Goal: Find specific page/section: Find specific page/section

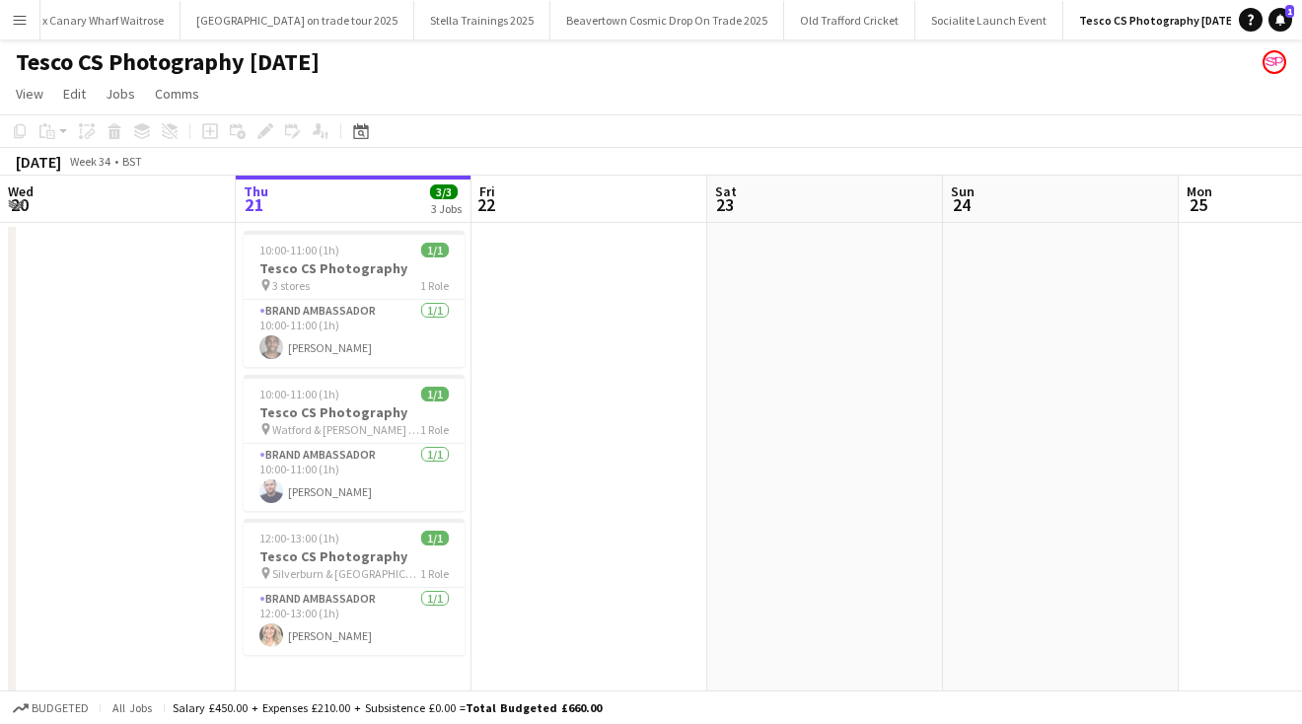
click at [22, 16] on app-icon "Menu" at bounding box center [20, 20] width 16 height 16
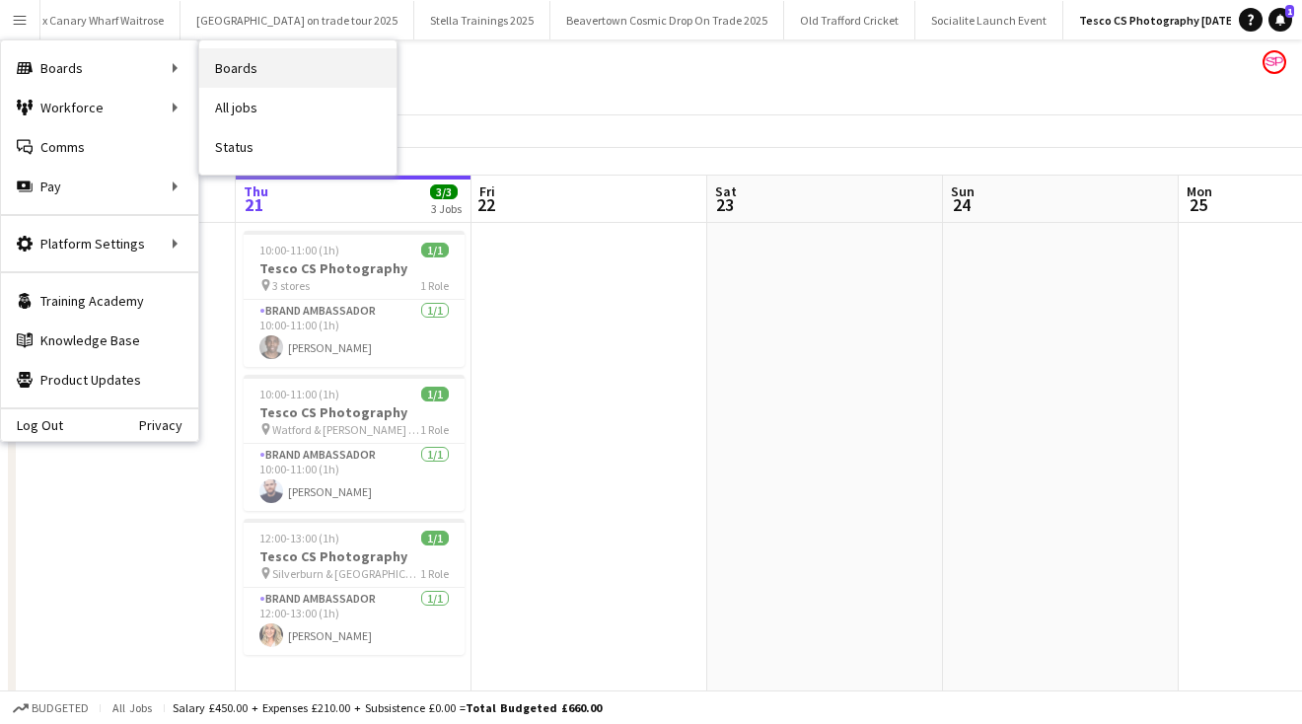
click at [295, 65] on link "Boards" at bounding box center [297, 67] width 197 height 39
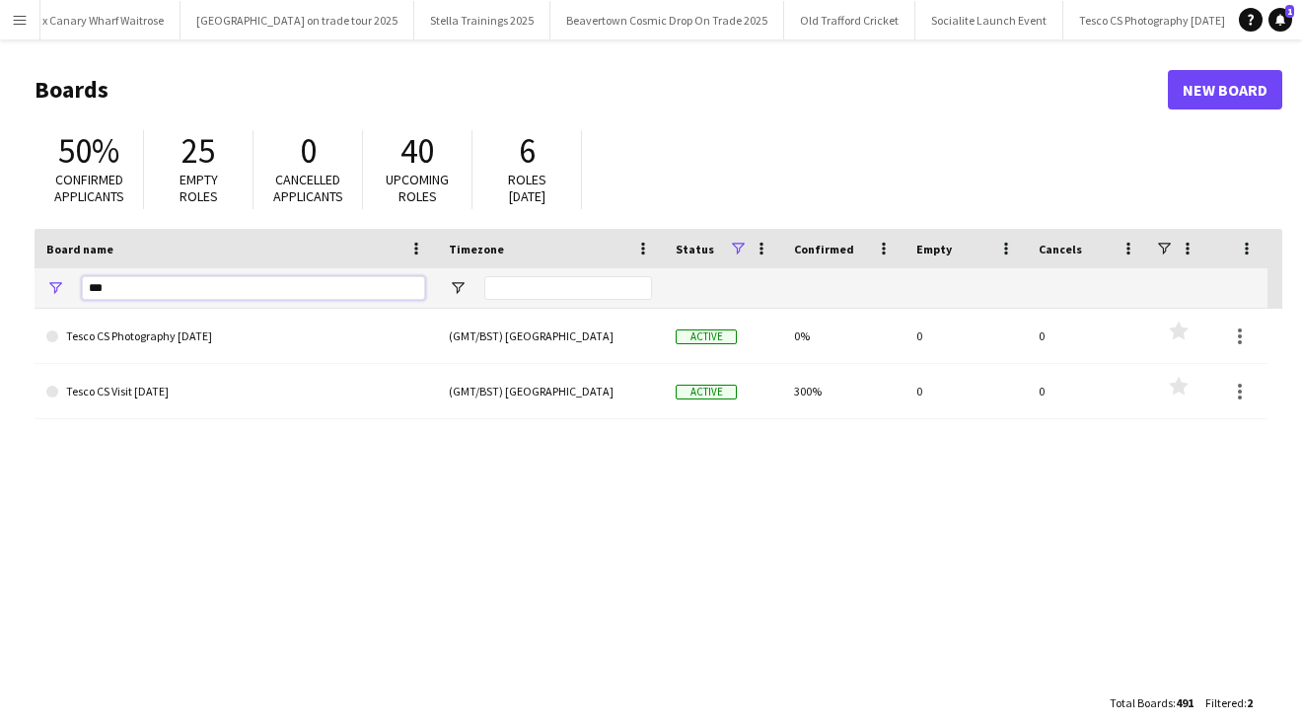
click at [112, 291] on input "***" at bounding box center [253, 288] width 343 height 24
type input "*"
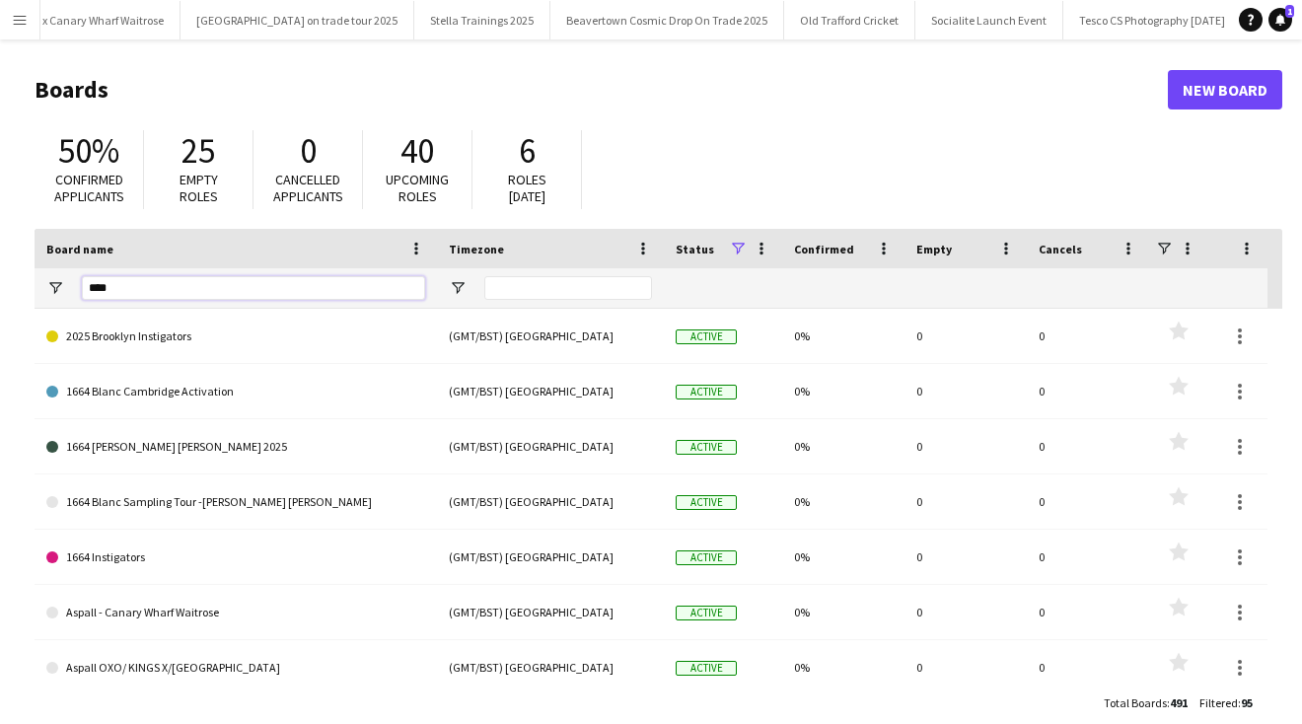
type input "*****"
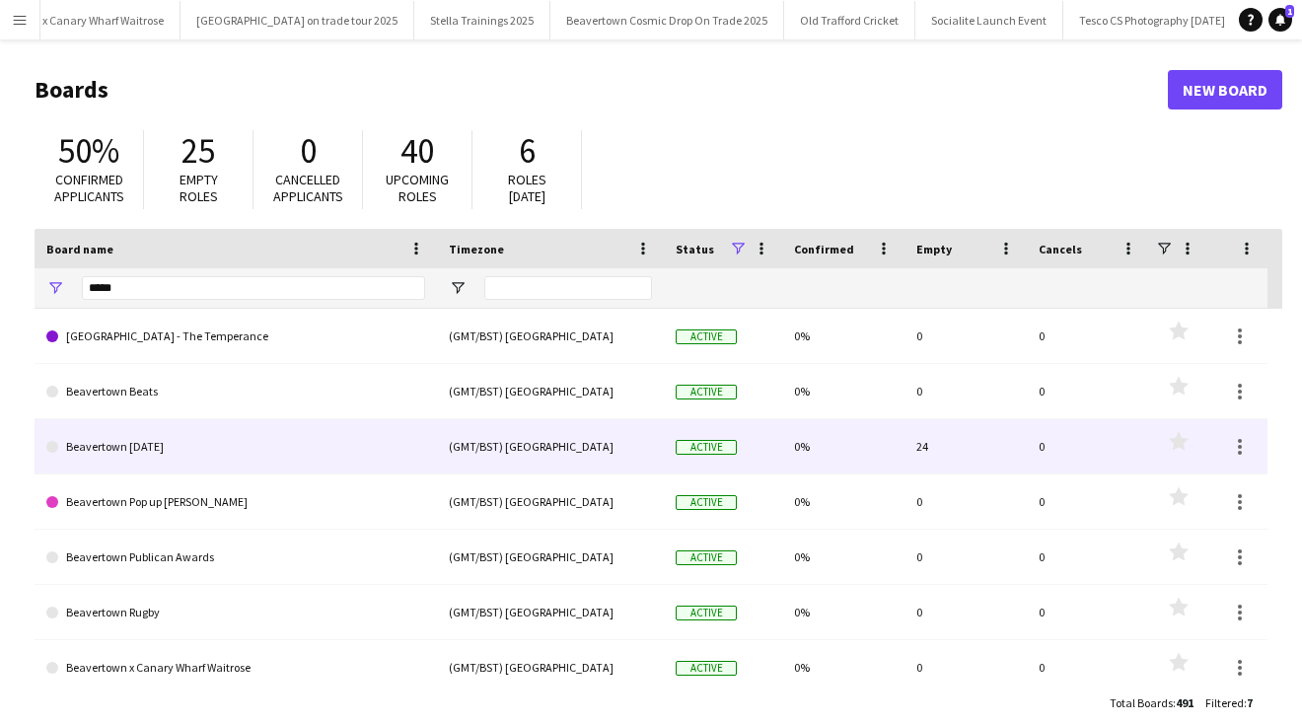
drag, startPoint x: 138, startPoint y: 324, endPoint x: 161, endPoint y: 446, distance: 123.4
click at [161, 446] on link "Beavertown [DATE]" at bounding box center [235, 446] width 379 height 55
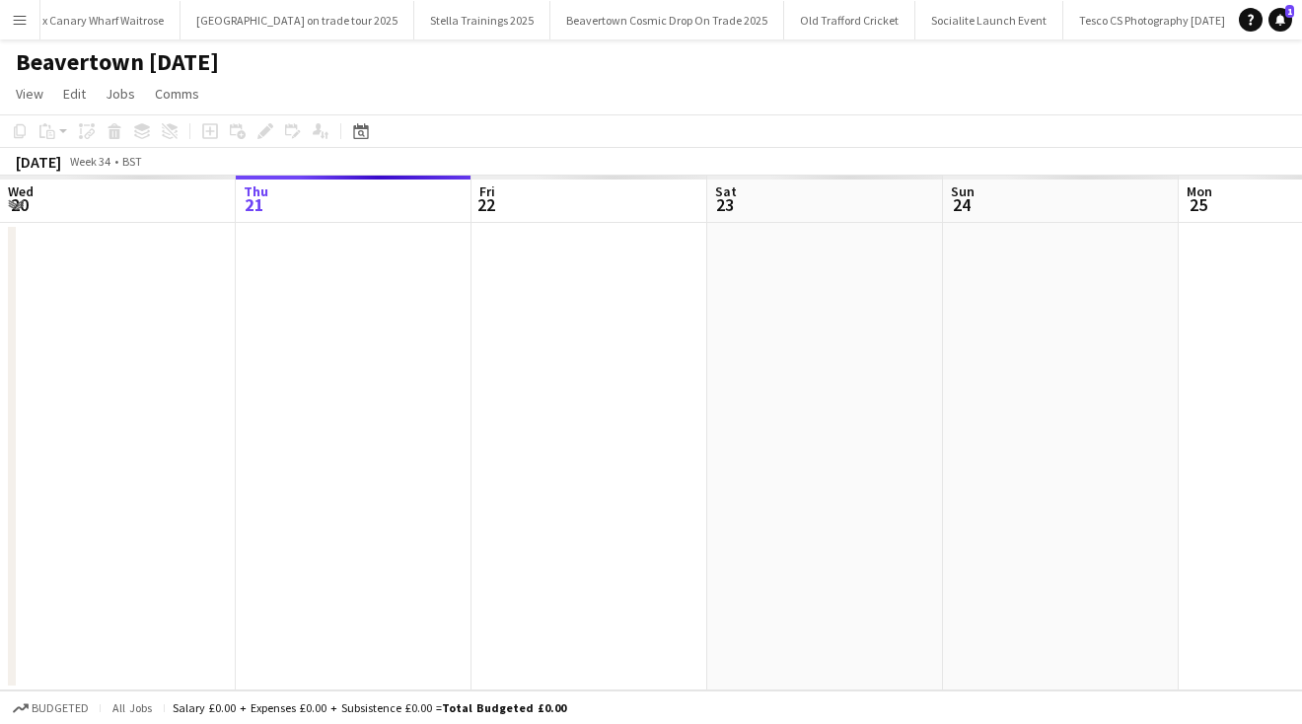
scroll to position [0, 967]
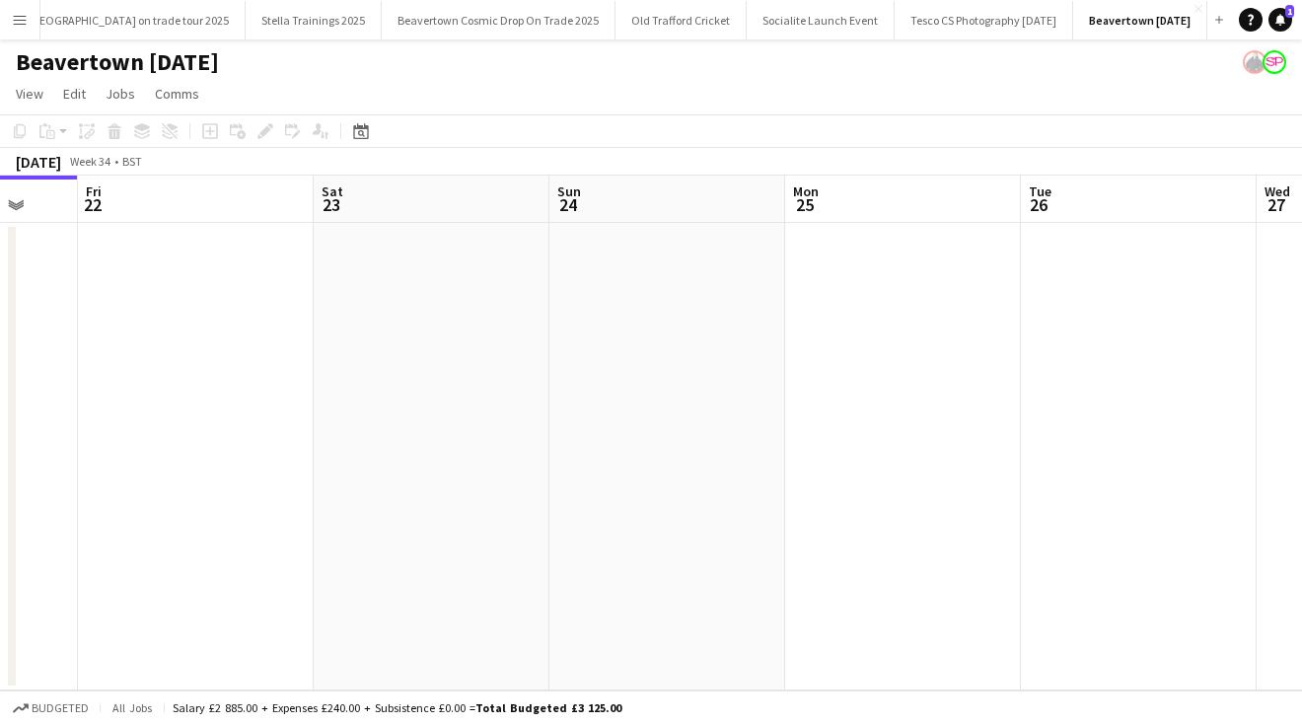
drag, startPoint x: 848, startPoint y: 558, endPoint x: 139, endPoint y: 505, distance: 711.1
click at [173, 510] on app-calendar-viewport "Mon 18 Tue 19 Wed 20 Thu 21 Fri 22 Sat 23 Sun 24 Mon 25 Tue 26 Wed 27 Thu 28" at bounding box center [651, 433] width 1302 height 515
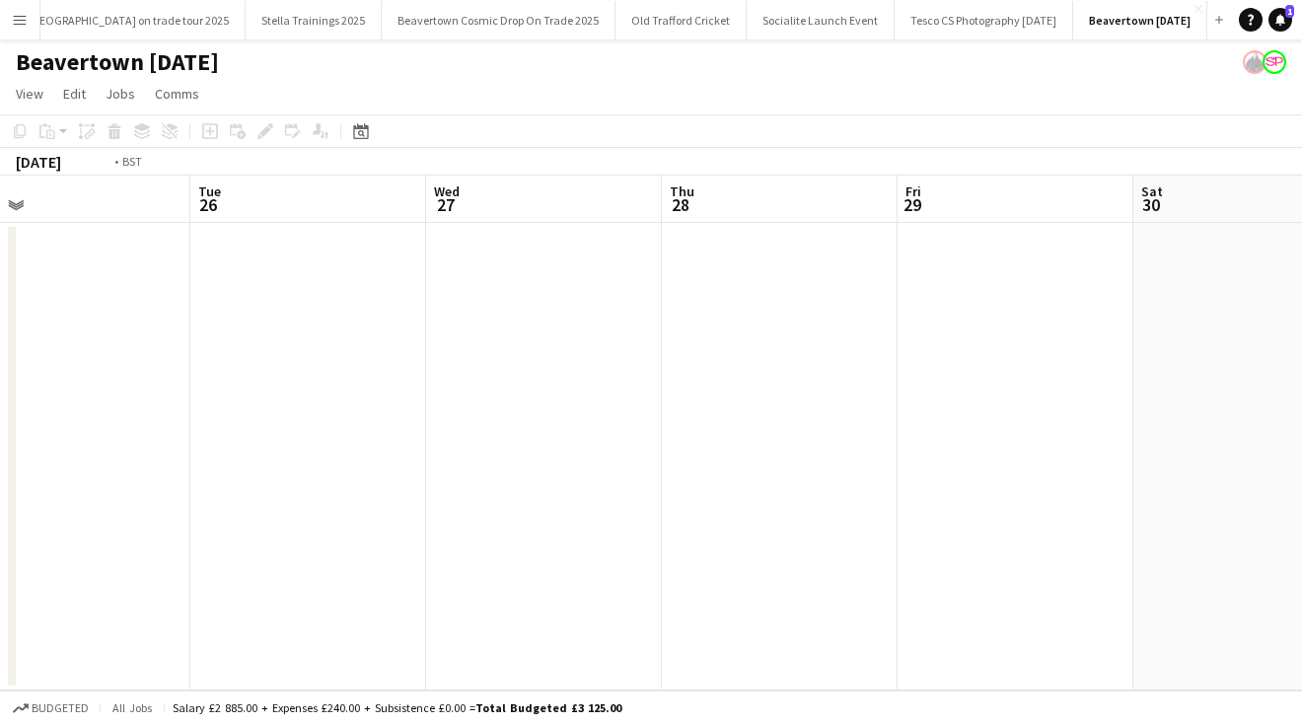
drag, startPoint x: 1021, startPoint y: 540, endPoint x: 103, endPoint y: 529, distance: 918.3
click at [156, 530] on app-calendar-viewport "Thu 21 Fri 22 Sat 23 Sun 24 Mon 25 Tue 26 Wed 27 Thu 28 Fri 29 Sat 30 Sun 31" at bounding box center [651, 433] width 1302 height 515
drag, startPoint x: 904, startPoint y: 530, endPoint x: -21, endPoint y: 484, distance: 926.2
click at [0, 484] on html "Menu Boards Boards Boards All jobs Status Workforce Workforce My Workforce Recr…" at bounding box center [651, 362] width 1302 height 724
drag, startPoint x: 943, startPoint y: 462, endPoint x: 184, endPoint y: 424, distance: 759.4
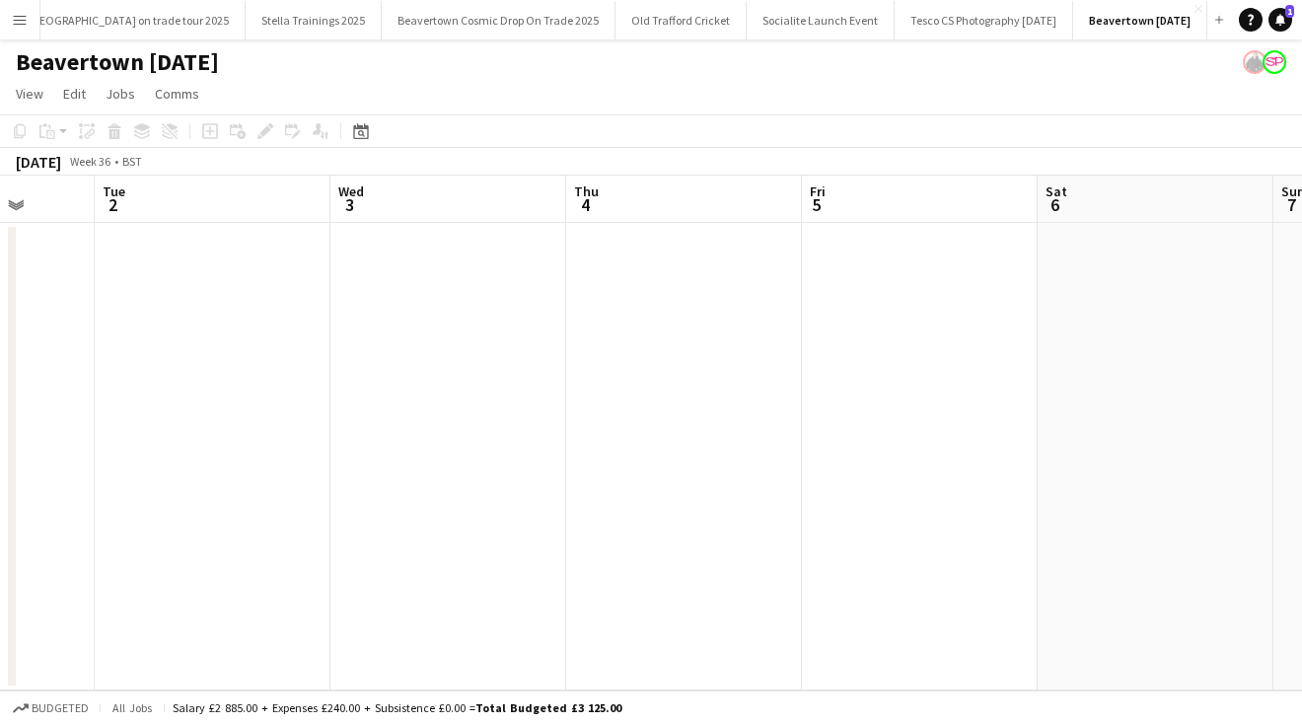
click at [184, 424] on app-calendar-viewport "Fri 29 Sat 30 Sun 31 Mon 1 Tue 2 Wed 3 Thu 4 Fri 5 Sat 6 Sun 7 Mon 8" at bounding box center [651, 433] width 1302 height 515
drag, startPoint x: 1090, startPoint y: 398, endPoint x: -30, endPoint y: 396, distance: 1119.4
click at [0, 396] on html "Menu Boards Boards Boards All jobs Status Workforce Workforce My Workforce Recr…" at bounding box center [651, 362] width 1302 height 724
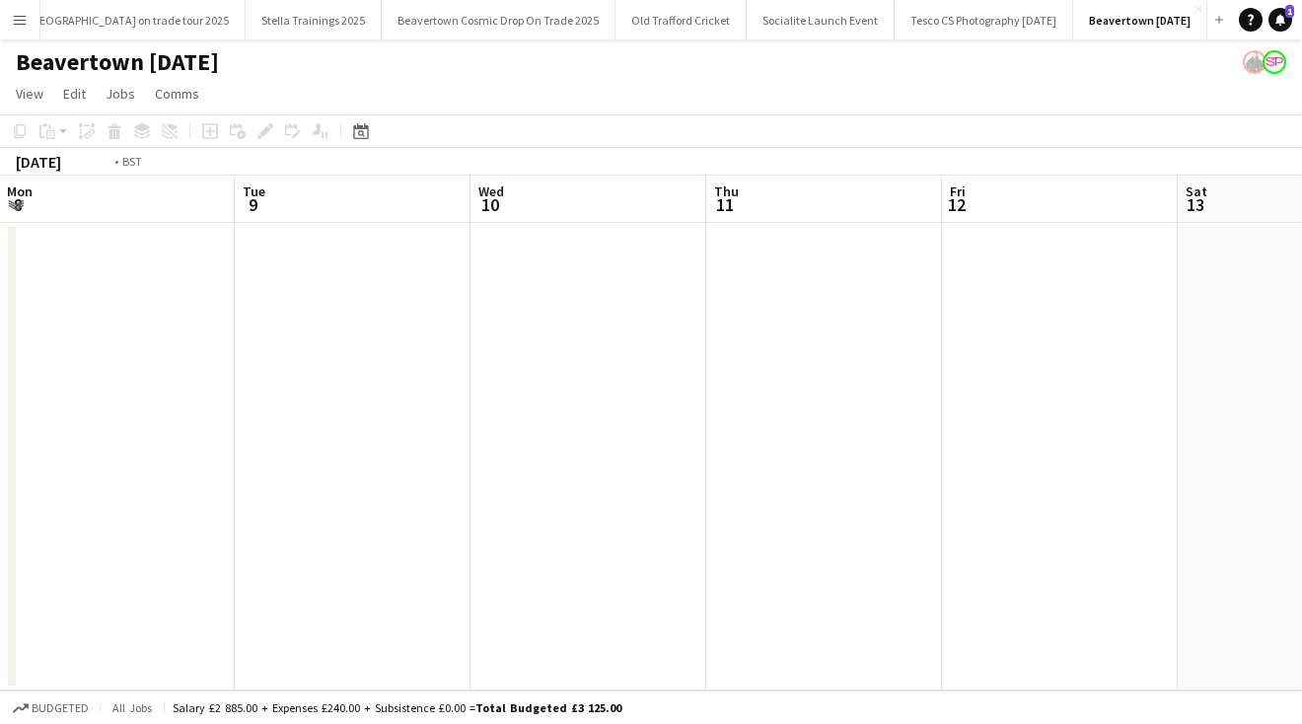
drag, startPoint x: 870, startPoint y: 469, endPoint x: -4, endPoint y: 463, distance: 873.9
click at [0, 463] on html "Menu Boards Boards Boards All jobs Status Workforce Workforce My Workforce Recr…" at bounding box center [651, 362] width 1302 height 724
drag, startPoint x: 1019, startPoint y: 469, endPoint x: 8, endPoint y: 441, distance: 1011.3
click at [62, 453] on app-calendar-viewport "Mon 8 Tue 9 Wed 10 Thu 11 Fri 12 Sat 13 Sun 14 Mon 15 Tue 16 Wed 17 Thu 18" at bounding box center [651, 433] width 1302 height 515
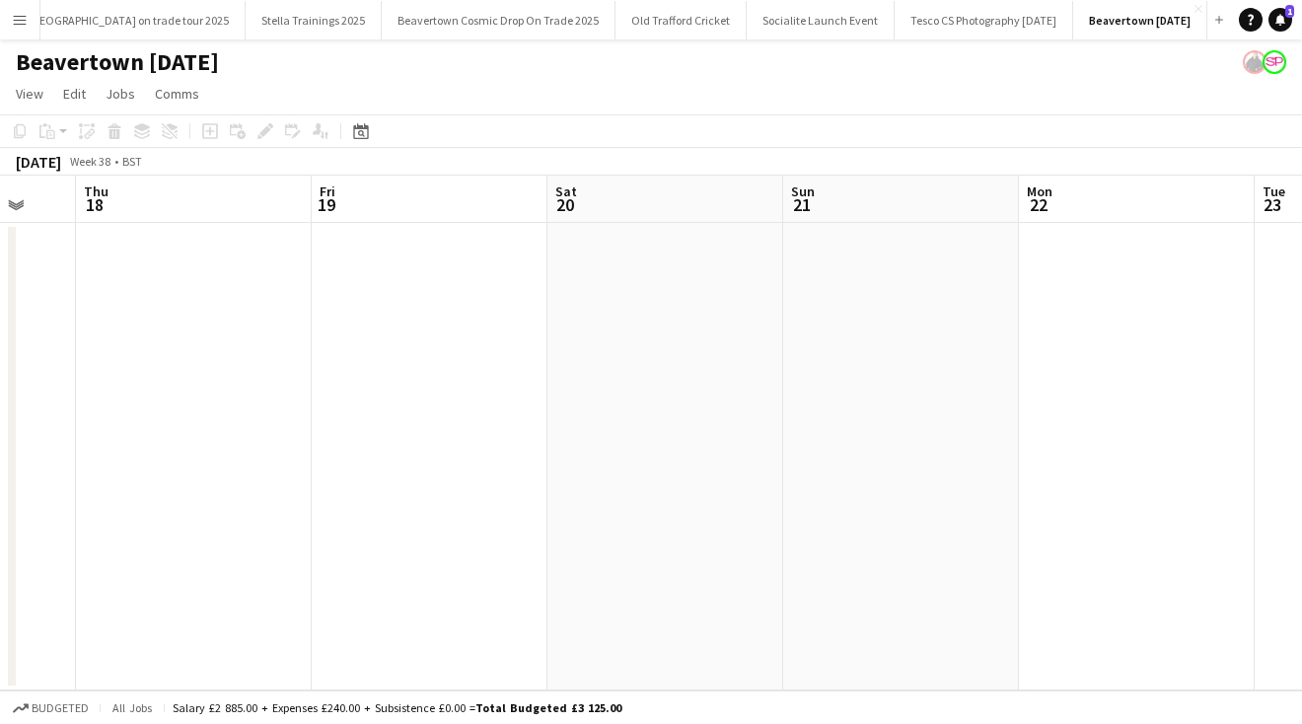
drag, startPoint x: 987, startPoint y: 458, endPoint x: 125, endPoint y: 431, distance: 862.4
click at [125, 431] on app-calendar-viewport "Sun 14 Mon 15 Tue 16 Wed 17 Thu 18 Fri 19 Sat 20 Sun 21 Mon 22 Tue 23 Wed 24" at bounding box center [651, 433] width 1302 height 515
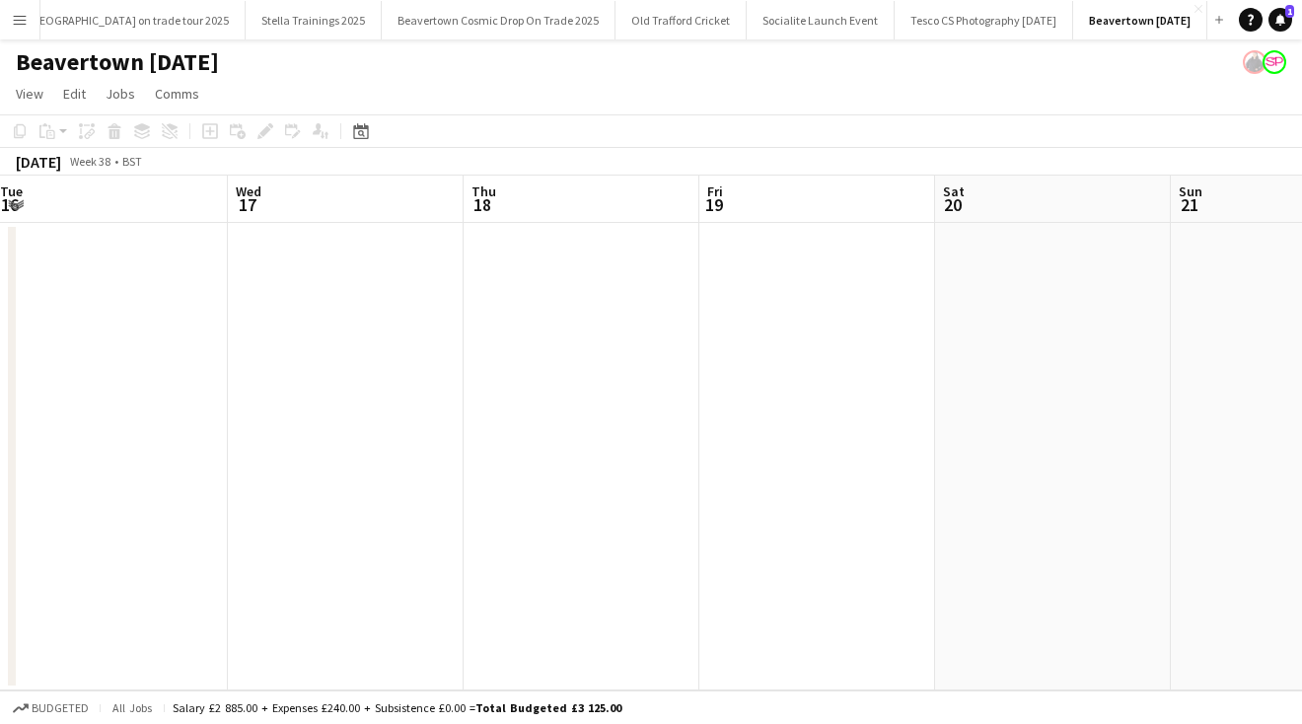
drag, startPoint x: 938, startPoint y: 463, endPoint x: 10, endPoint y: 461, distance: 928.1
click at [10, 461] on div "Sun 14 Mon 15 Tue 16 Wed 17 Thu 18 Fri 19 Sat 20 Sun 21 Mon 22 Tue 23 Wed 24" at bounding box center [651, 433] width 1302 height 515
drag, startPoint x: 977, startPoint y: 425, endPoint x: 29, endPoint y: 425, distance: 948.8
click at [59, 425] on app-calendar-viewport "Sat 20 Sun 21 Mon 22 Tue 23 Wed 24 Thu 25 Fri 26 Sat 27 Sun 28 Mon 29 Tue 30" at bounding box center [651, 433] width 1302 height 515
drag, startPoint x: 1075, startPoint y: 443, endPoint x: 16, endPoint y: 431, distance: 1059.3
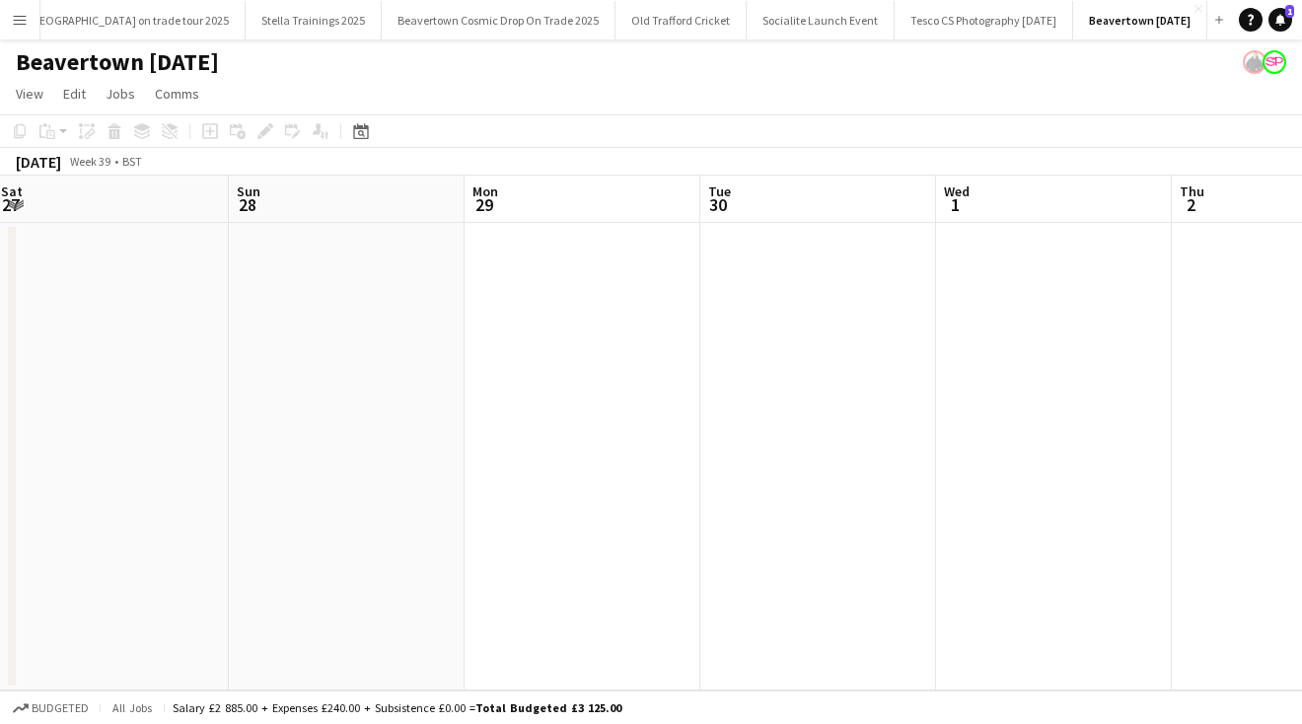
click at [29, 436] on app-calendar-viewport "Wed 24 Thu 25 Fri 26 Sat 27 Sun 28 Mon 29 Tue 30 Wed 1 Thu 2 Fri 3 Sat 4" at bounding box center [651, 433] width 1302 height 515
drag, startPoint x: 1071, startPoint y: 442, endPoint x: 22, endPoint y: 415, distance: 1049.7
click at [22, 415] on app-calendar-viewport "Fri 26 Sat 27 Sun 28 Mon 29 Tue 30 Wed 1 Thu 2 Fri 3 Sat 4 Sun 5 Mon 6" at bounding box center [651, 433] width 1302 height 515
drag, startPoint x: 1138, startPoint y: 406, endPoint x: 44, endPoint y: 390, distance: 1093.9
click at [193, 394] on app-calendar-viewport "Tue 30 Wed 1 Thu 2 Fri 3 Sat 4 Sun 5 Mon 6 Tue 7 Wed 8 Thu 9 Fri 10" at bounding box center [651, 433] width 1302 height 515
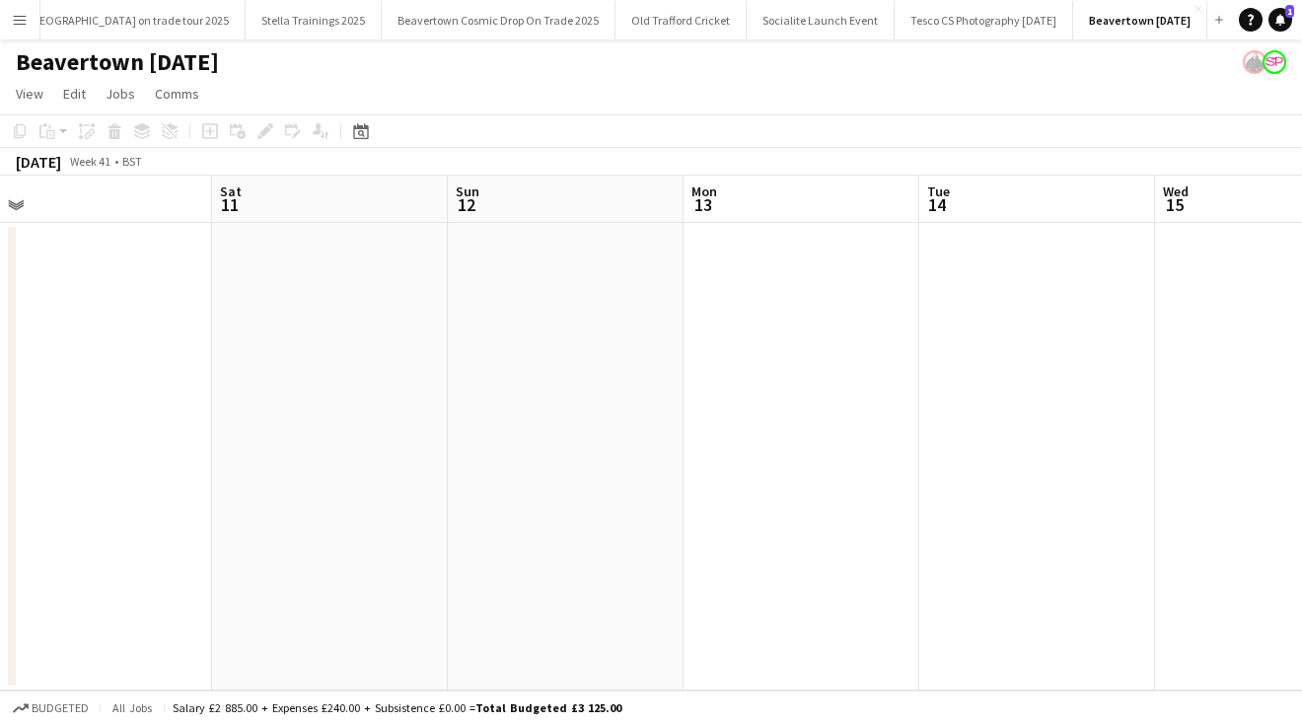
drag, startPoint x: 1126, startPoint y: 435, endPoint x: 175, endPoint y: 400, distance: 952.4
click at [194, 403] on app-calendar-viewport "Tue 7 Wed 8 Thu 9 Fri 10 Sat 11 Sun 12 Mon 13 Tue 14 Wed 15 Thu 16 Fri 17" at bounding box center [651, 433] width 1302 height 515
drag, startPoint x: 849, startPoint y: 428, endPoint x: 203, endPoint y: 421, distance: 646.1
click at [212, 423] on app-calendar-viewport "Fri 10 Sat 11 Sun 12 Mon 13 Tue 14 Wed 15 Thu 16 Fri 17 Sat 18 Sun 19 Mon 20" at bounding box center [651, 433] width 1302 height 515
drag, startPoint x: 1177, startPoint y: 446, endPoint x: 17, endPoint y: 444, distance: 1159.9
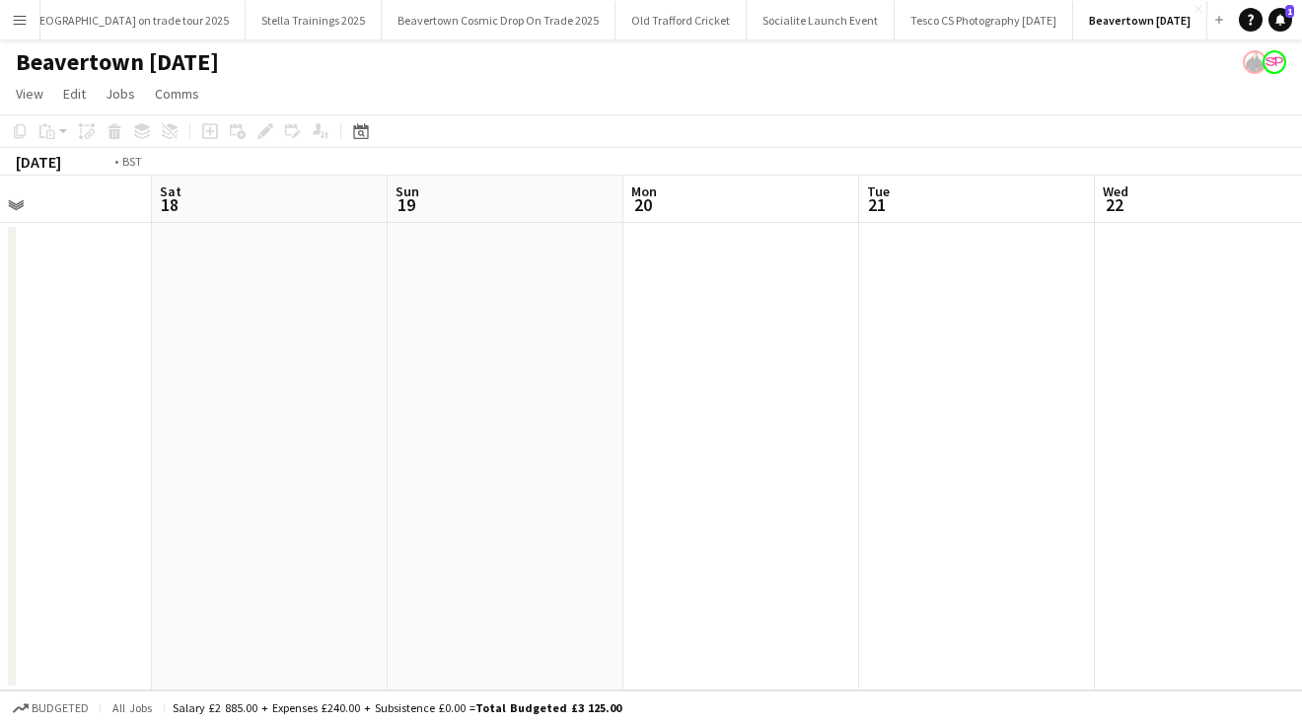
click at [73, 445] on app-calendar-viewport "Tue 14 Wed 15 Thu 16 Fri 17 Sat 18 Sun 19 Mon 20 Tue 21 Wed 22 Thu 23 Fri 24" at bounding box center [651, 433] width 1302 height 515
drag, startPoint x: 1029, startPoint y: 443, endPoint x: 979, endPoint y: 395, distance: 69.0
click at [0, 399] on html "Menu Boards Boards Boards All jobs Status Workforce Workforce My Workforce Recr…" at bounding box center [651, 362] width 1302 height 724
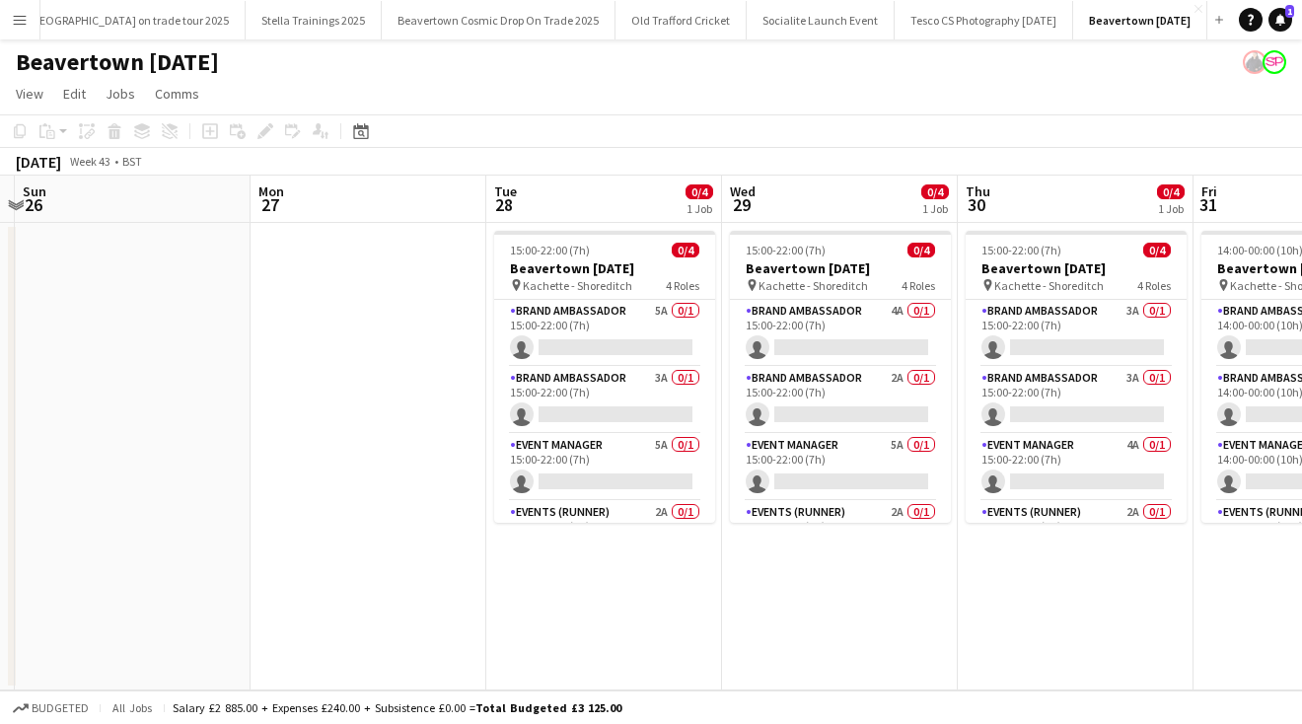
scroll to position [0, 735]
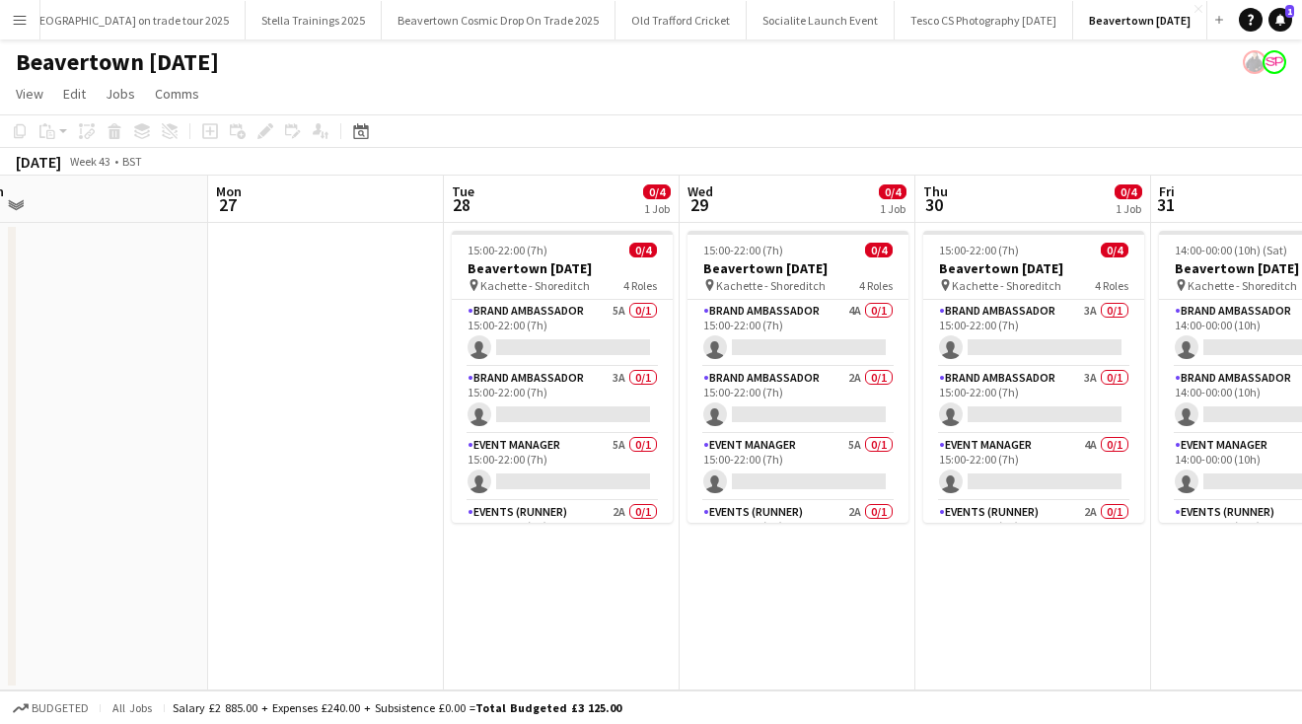
drag, startPoint x: 1038, startPoint y: 476, endPoint x: 318, endPoint y: 466, distance: 720.1
click at [318, 467] on app-calendar-viewport "Thu 23 Fri 24 Sat 25 Sun 26 Mon 27 Tue 28 0/4 1 Job Wed 29 0/4 1 Job Thu 30 0/4…" at bounding box center [651, 433] width 1302 height 515
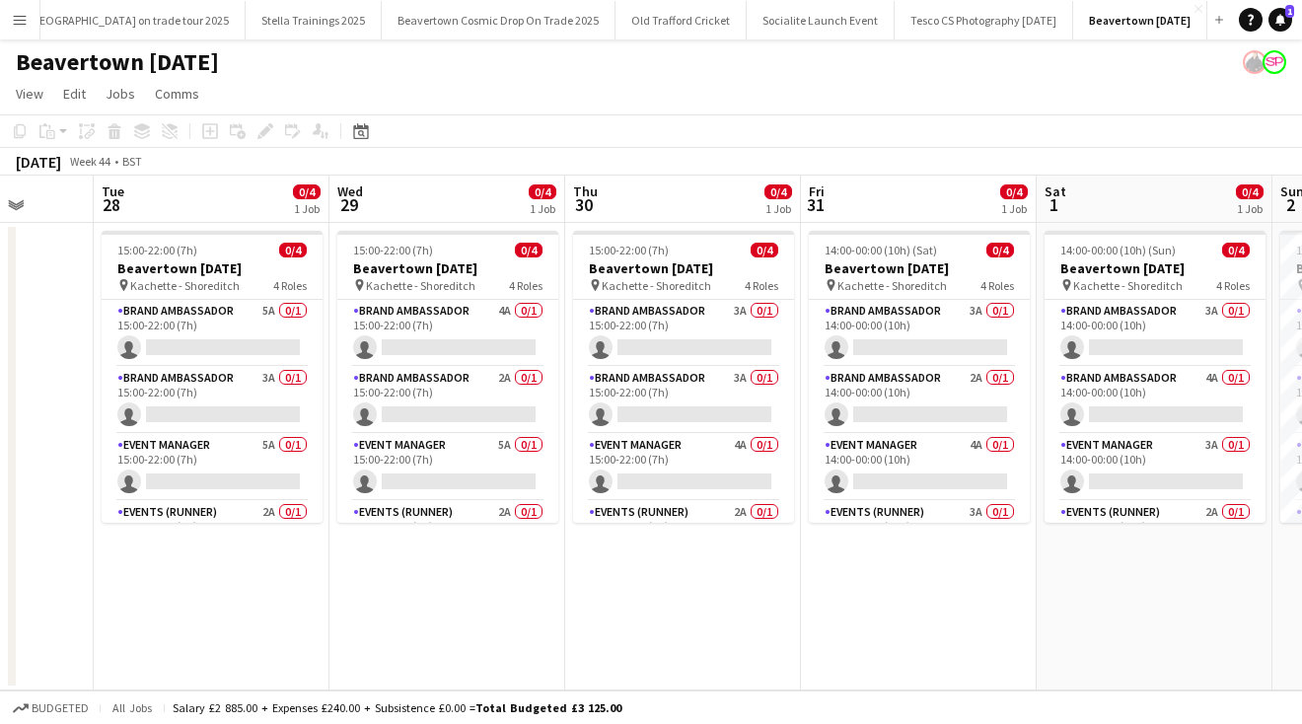
scroll to position [0, 867]
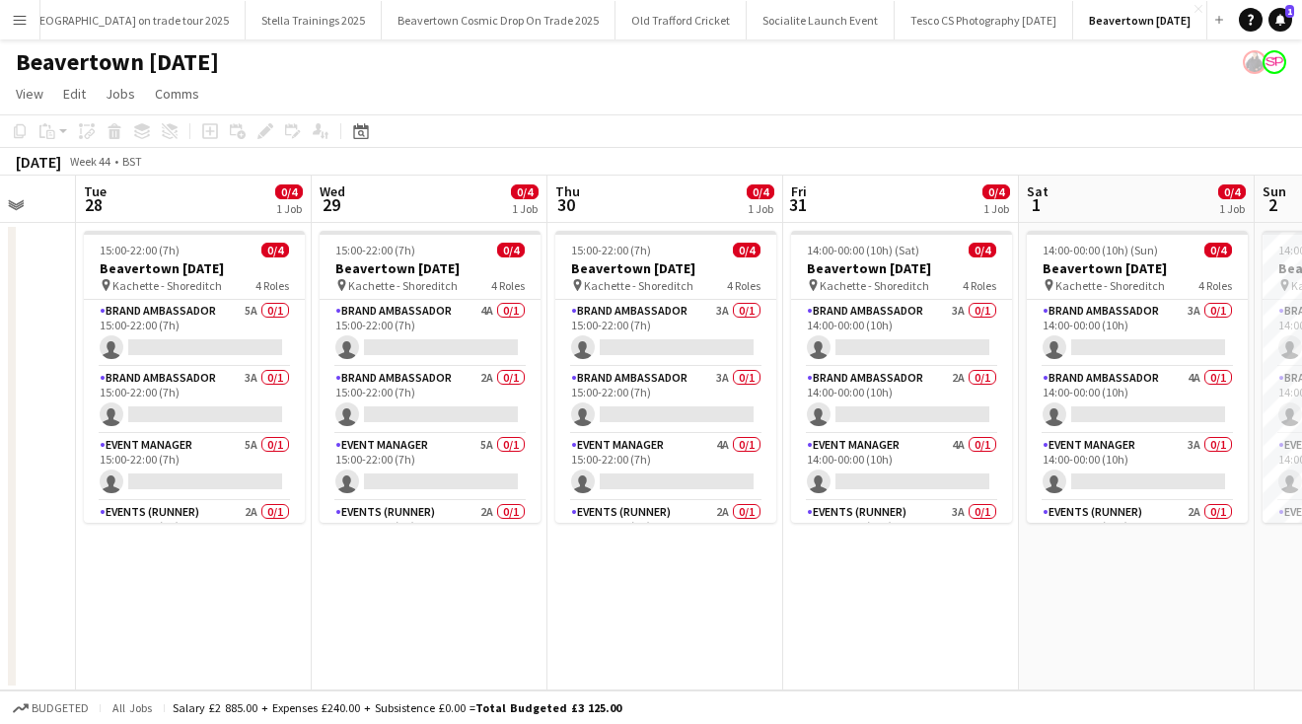
drag, startPoint x: 1031, startPoint y: 624, endPoint x: 663, endPoint y: 633, distance: 368.0
click at [663, 633] on app-calendar-viewport "Fri 24 Sat 25 Sun 26 Mon 27 Tue 28 0/4 1 Job Wed 29 0/4 1 Job Thu 30 0/4 1 Job …" at bounding box center [651, 433] width 1302 height 515
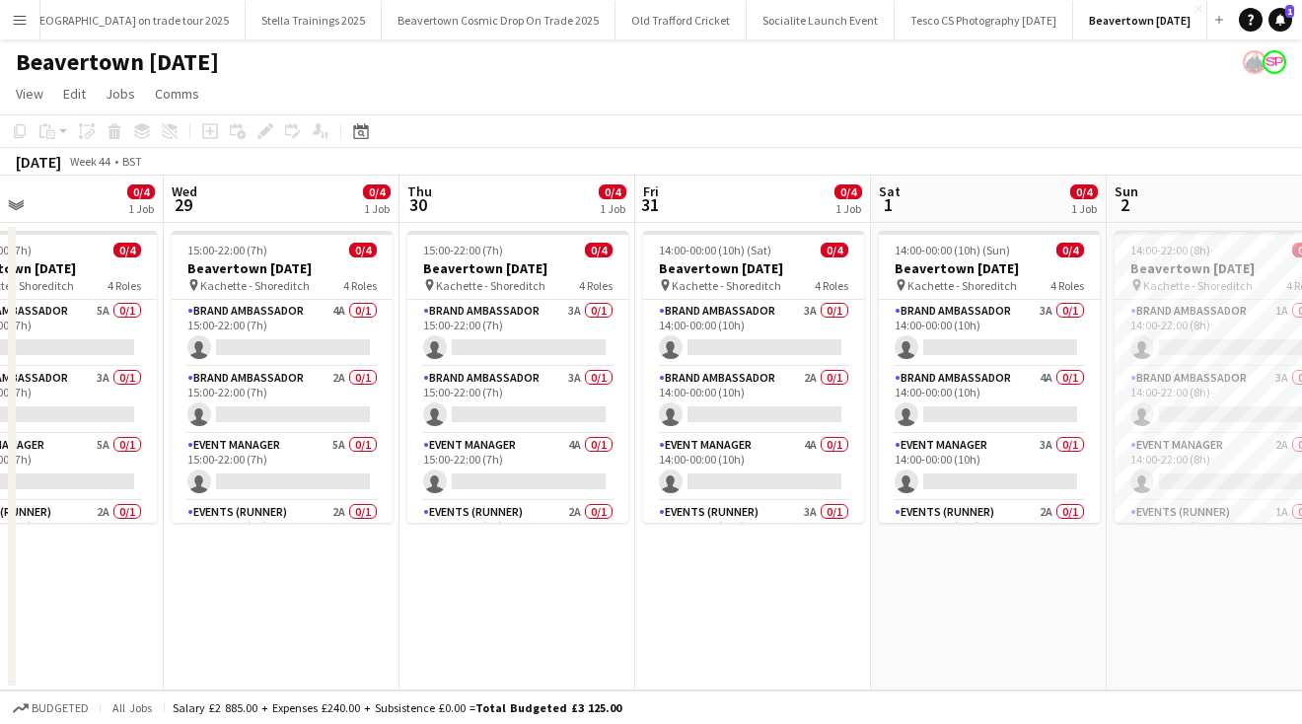
scroll to position [0, 786]
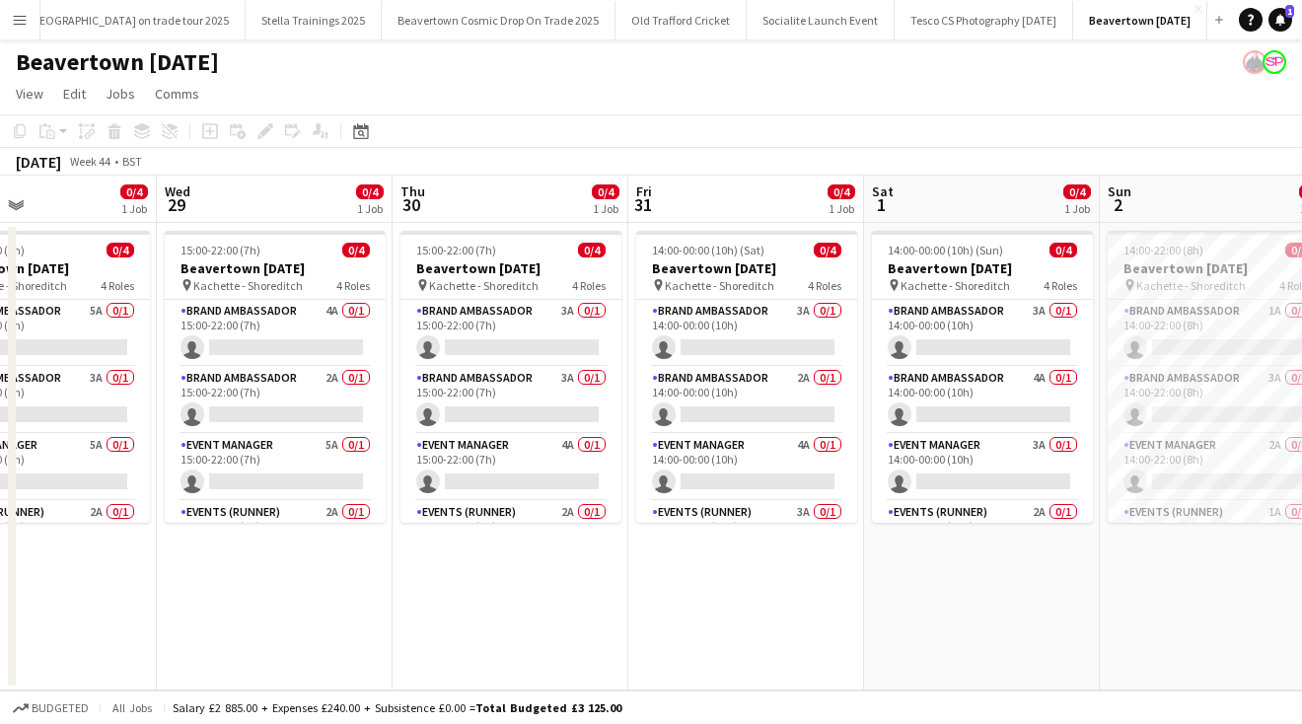
drag, startPoint x: 1082, startPoint y: 635, endPoint x: 927, endPoint y: 631, distance: 154.9
click at [927, 633] on app-calendar-viewport "Sat 25 Sun 26 Mon 27 Tue 28 0/4 1 Job Wed 29 0/4 1 Job Thu 30 0/4 1 Job Fri 31 …" at bounding box center [651, 433] width 1302 height 515
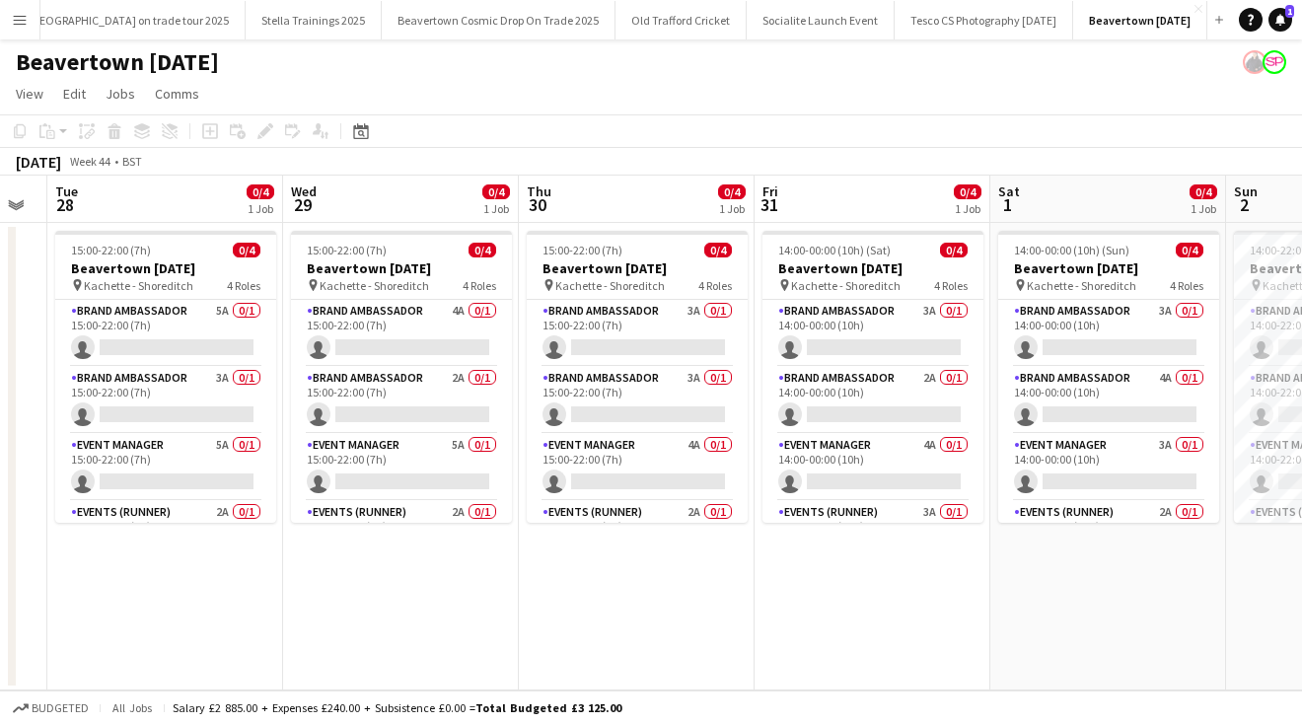
scroll to position [0, 421]
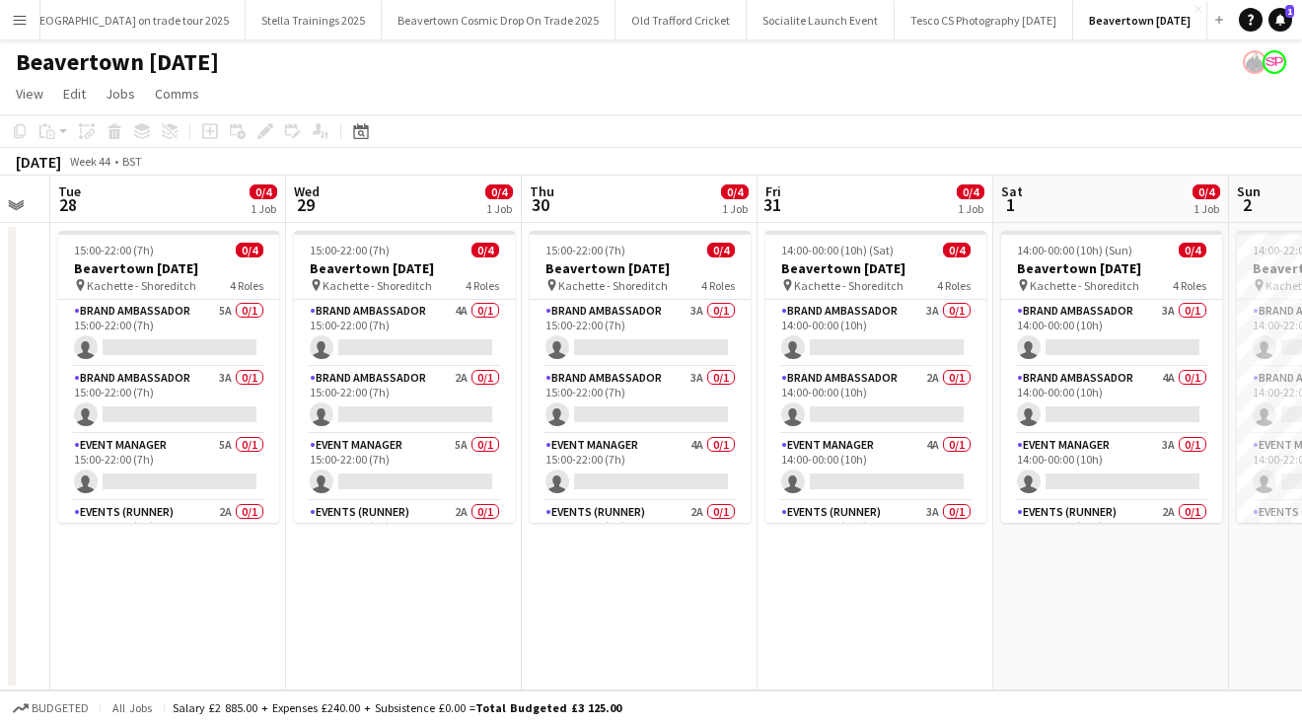
drag, startPoint x: 1158, startPoint y: 588, endPoint x: 1285, endPoint y: 526, distance: 141.6
click at [1287, 529] on app-calendar-viewport "Sun 26 Mon 27 Tue 28 0/4 1 Job Wed 29 0/4 1 Job Thu 30 0/4 1 Job Fri 31 0/4 1 J…" at bounding box center [651, 433] width 1302 height 515
